Goal: Find specific page/section: Find specific page/section

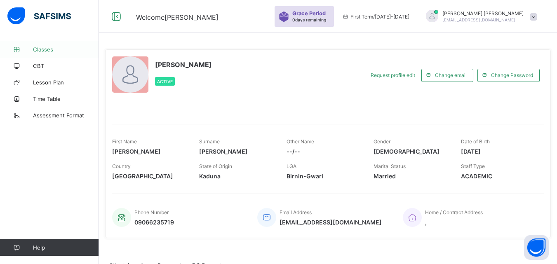
click at [50, 49] on span "Classes" at bounding box center [66, 49] width 66 height 7
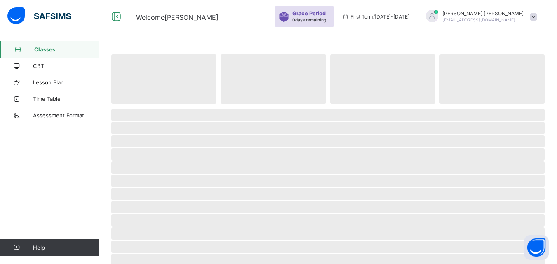
click at [51, 52] on span "Classes" at bounding box center [66, 49] width 65 height 7
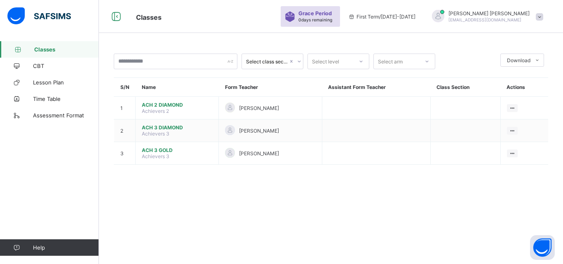
click at [539, 14] on span at bounding box center [539, 16] width 7 height 7
click at [241, 27] on div "Classes Grace Period 0 days remaining First Term / 2025-2026 Livinus Peter livi…" at bounding box center [281, 16] width 563 height 33
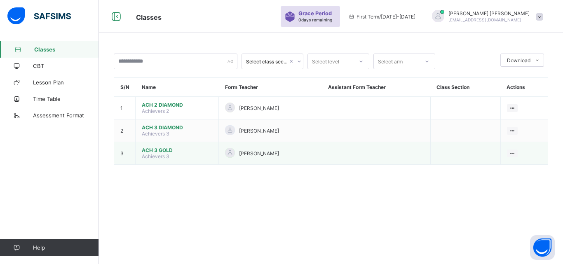
click at [385, 151] on td at bounding box center [376, 153] width 108 height 23
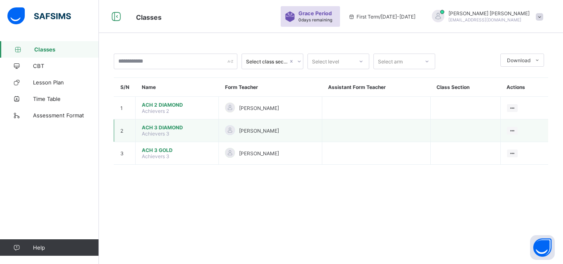
click at [401, 137] on td at bounding box center [376, 130] width 108 height 23
click at [394, 134] on td at bounding box center [376, 130] width 108 height 23
click at [405, 131] on td at bounding box center [376, 130] width 108 height 23
click at [543, 244] on button "Open asap" at bounding box center [542, 247] width 25 height 25
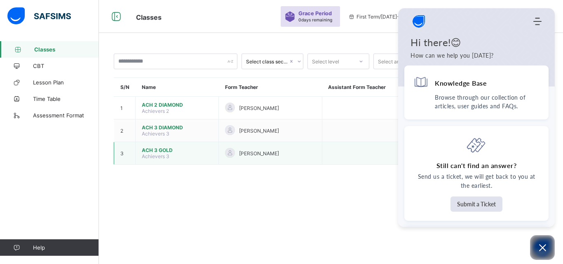
click at [375, 152] on td at bounding box center [376, 153] width 108 height 23
click at [386, 145] on td at bounding box center [376, 153] width 108 height 23
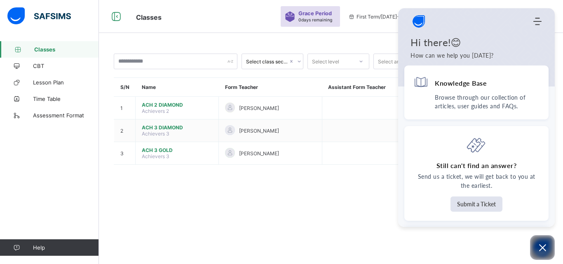
click at [325, 42] on div "Select class section Select level Select arm Download Pdf Report Excel Report S…" at bounding box center [331, 113] width 464 height 144
click at [218, 40] on div "Select class section Select level Select arm Download Pdf Report Excel Report S…" at bounding box center [331, 132] width 464 height 264
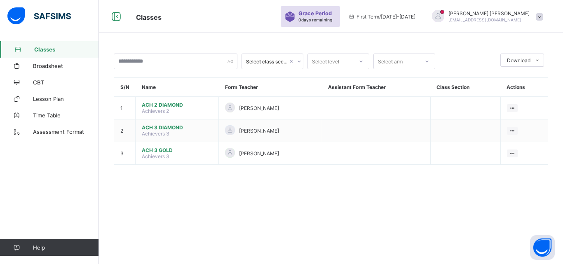
click at [1, 173] on div "Classes Broadsheet CBT Lesson Plan Time Table Assessment Format Help" at bounding box center [49, 148] width 99 height 231
click at [396, 204] on div "Select class section Select level Select arm Download Pdf Report Excel Report S…" at bounding box center [331, 132] width 464 height 264
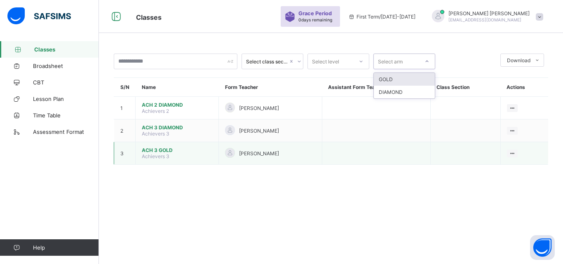
click at [430, 163] on td at bounding box center [376, 153] width 108 height 23
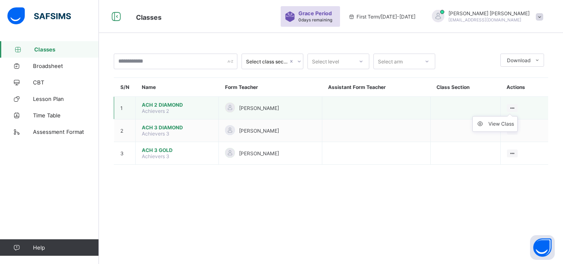
click at [512, 107] on div at bounding box center [512, 108] width 11 height 8
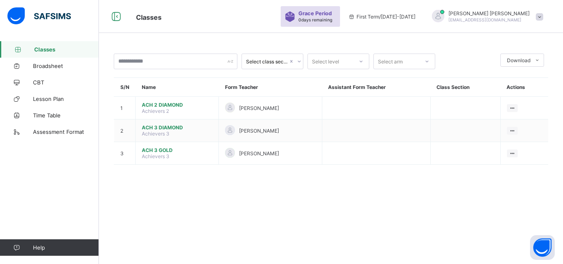
click at [500, 192] on div "Select class section Select level Select arm Download Pdf Report Excel Report S…" at bounding box center [331, 132] width 464 height 264
click at [518, 139] on ul "View Class" at bounding box center [494, 147] width 45 height 16
click at [496, 199] on div "Select class section Select level Select arm Download Pdf Report Excel Report S…" at bounding box center [331, 132] width 464 height 264
click at [540, 19] on span at bounding box center [539, 16] width 7 height 7
click at [513, 82] on span "Logout" at bounding box center [516, 81] width 54 height 9
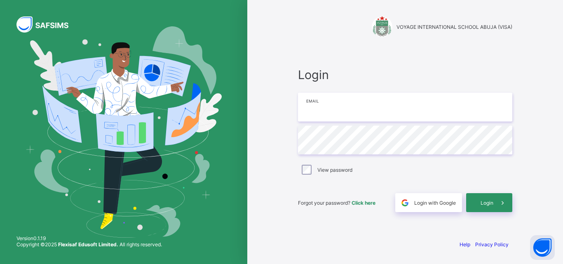
type input "**********"
click at [389, 215] on div "**********" at bounding box center [405, 140] width 231 height 187
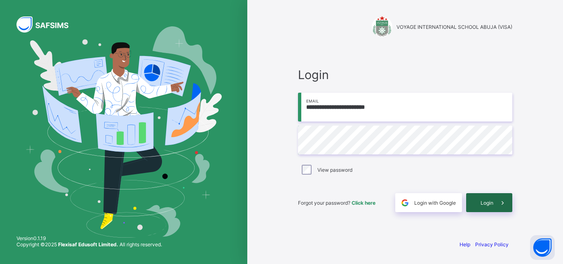
click at [494, 202] on span at bounding box center [502, 202] width 19 height 19
click at [426, 243] on div "Help Privacy Policy" at bounding box center [405, 244] width 214 height 6
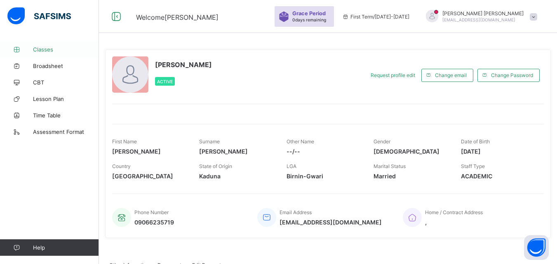
click at [37, 54] on link "Classes" at bounding box center [49, 49] width 99 height 16
